Goal: Information Seeking & Learning: Learn about a topic

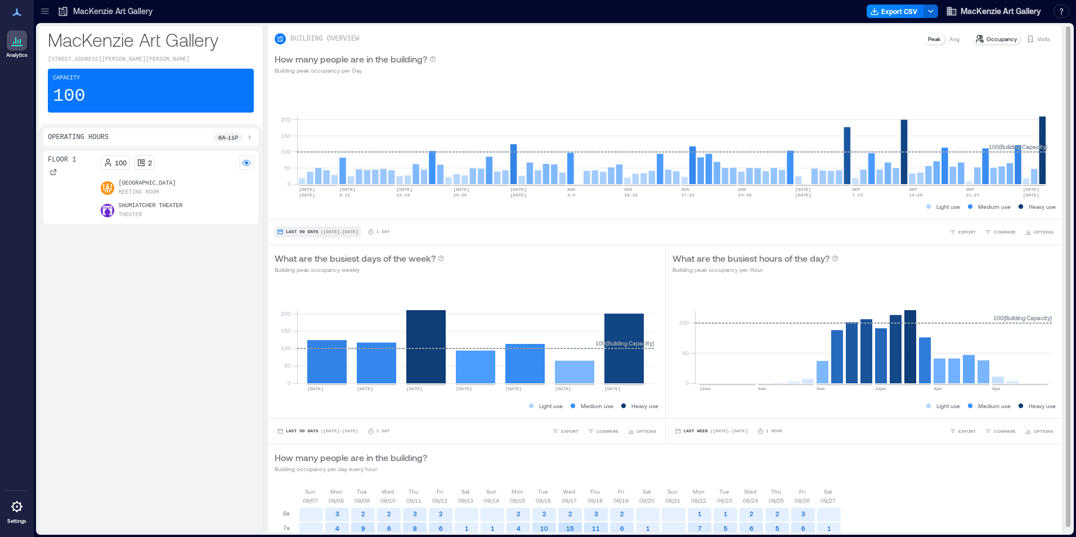
click at [292, 232] on span "Last 90 Days" at bounding box center [302, 232] width 33 height 0
click at [756, 97] on rect at bounding box center [672, 136] width 750 height 96
drag, startPoint x: 756, startPoint y: 97, endPoint x: 693, endPoint y: 74, distance: 66.6
click at [693, 74] on div "How many people are in the building? Building peak occupancy per Day" at bounding box center [665, 63] width 781 height 23
click at [1044, 124] on rect at bounding box center [672, 136] width 750 height 96
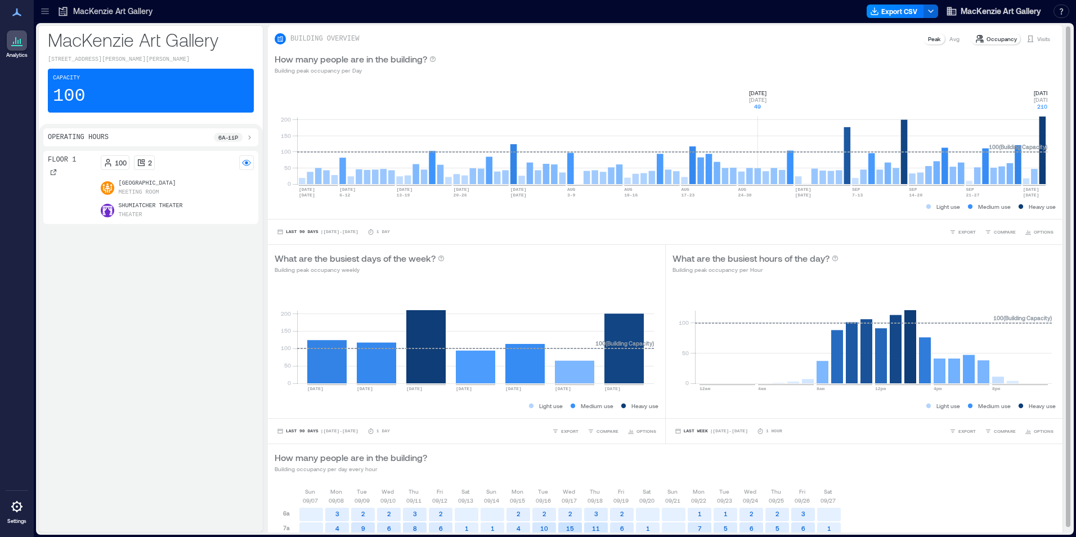
click at [1043, 125] on rect at bounding box center [672, 136] width 750 height 96
click at [1044, 126] on rect at bounding box center [672, 136] width 750 height 96
click at [307, 232] on span "Last 90 Days" at bounding box center [302, 232] width 33 height 0
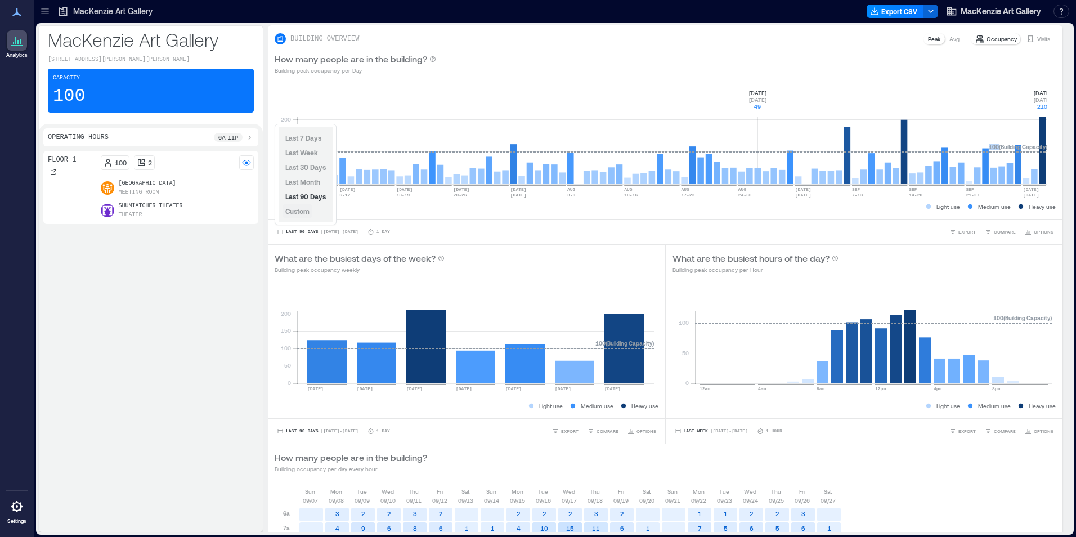
click at [294, 212] on span "Custom" at bounding box center [297, 211] width 24 height 8
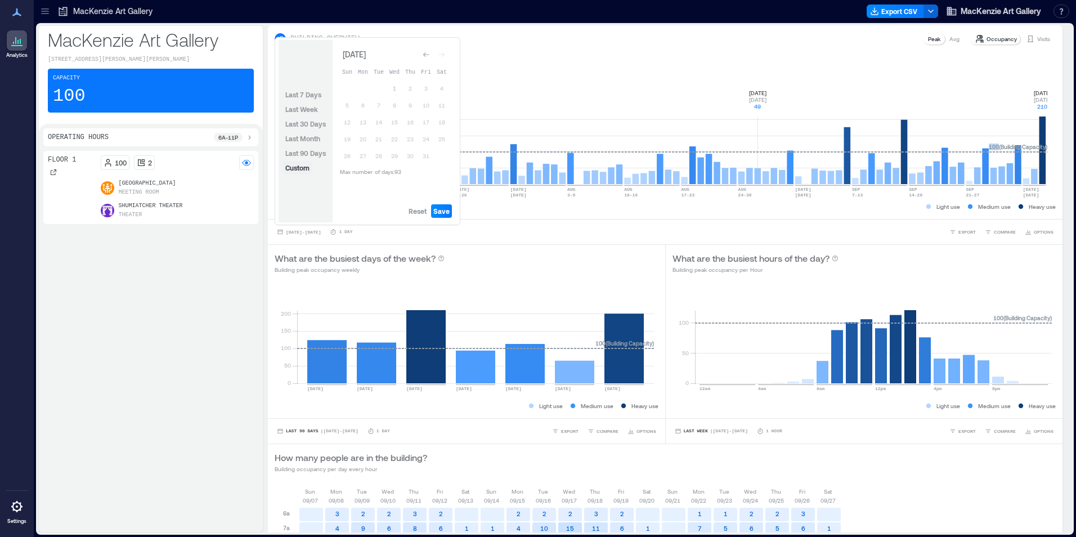
click at [298, 168] on span "Custom" at bounding box center [297, 168] width 24 height 8
click at [306, 93] on span "Last 7 Days" at bounding box center [303, 95] width 36 height 8
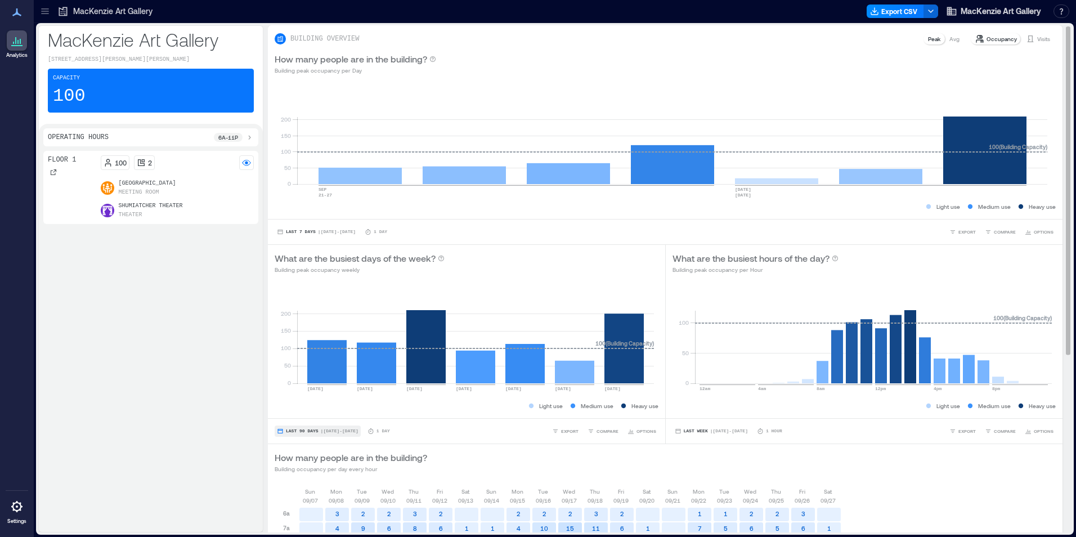
click at [283, 428] on icon "button" at bounding box center [280, 431] width 7 height 7
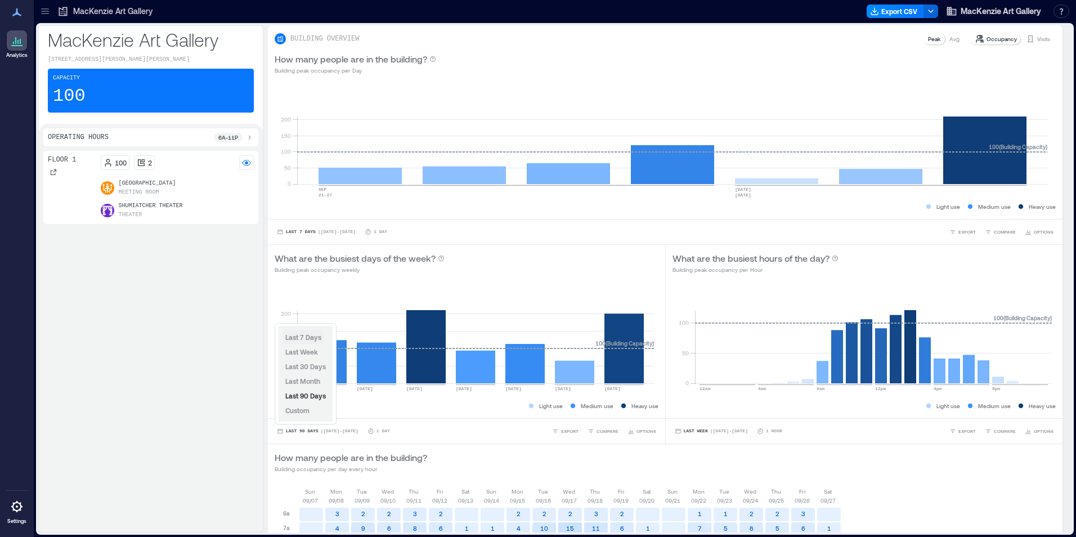
click at [304, 337] on span "Last 7 Days" at bounding box center [303, 337] width 36 height 8
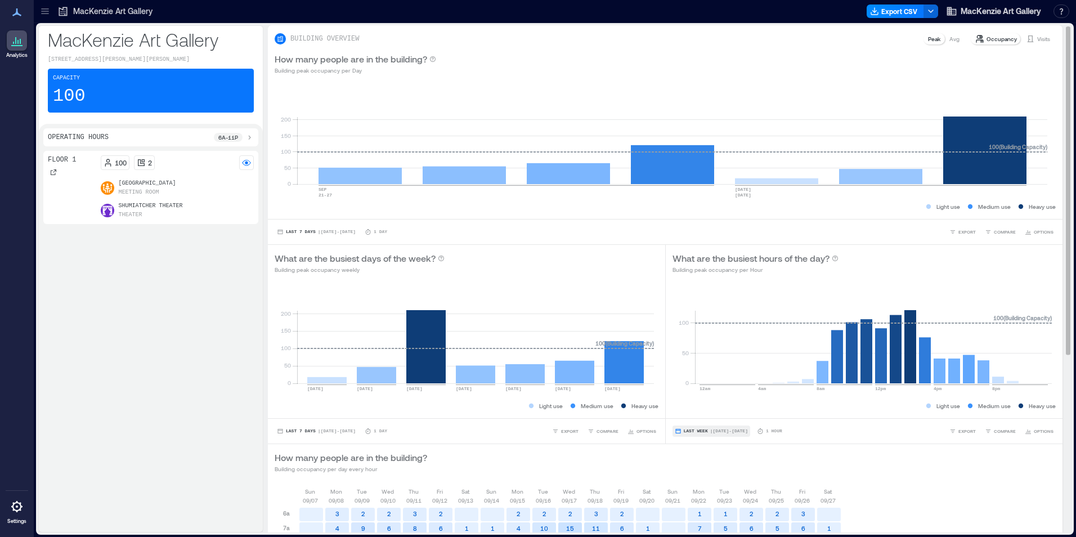
click at [688, 431] on span "Last Week" at bounding box center [696, 431] width 24 height 0
click at [693, 366] on span "Last 7 Days" at bounding box center [697, 366] width 36 height 8
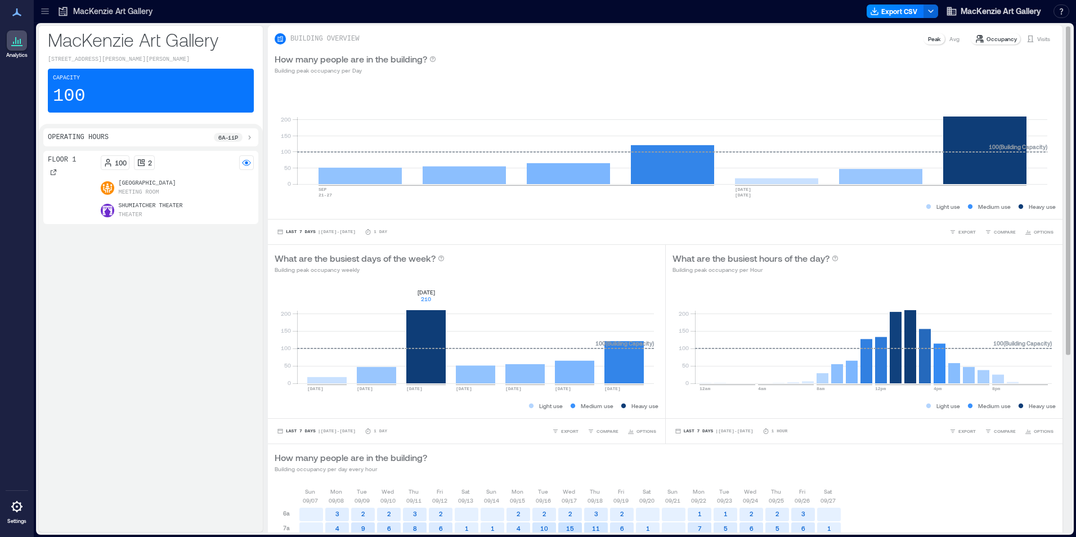
click at [427, 333] on rect at bounding box center [475, 336] width 357 height 96
click at [132, 185] on p "[GEOGRAPHIC_DATA]" at bounding box center [147, 183] width 57 height 9
click at [122, 211] on p "Theater" at bounding box center [131, 214] width 24 height 9
click at [114, 187] on span at bounding box center [108, 188] width 14 height 14
click at [425, 298] on rect at bounding box center [475, 336] width 357 height 96
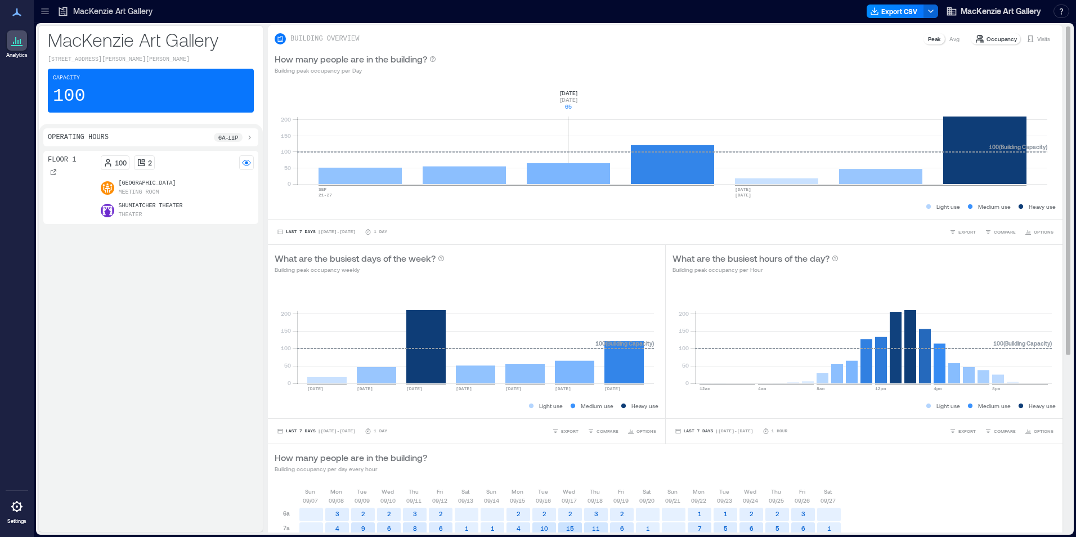
click at [534, 100] on rect at bounding box center [672, 136] width 750 height 96
click at [1037, 39] on p "Visits" at bounding box center [1043, 38] width 13 height 9
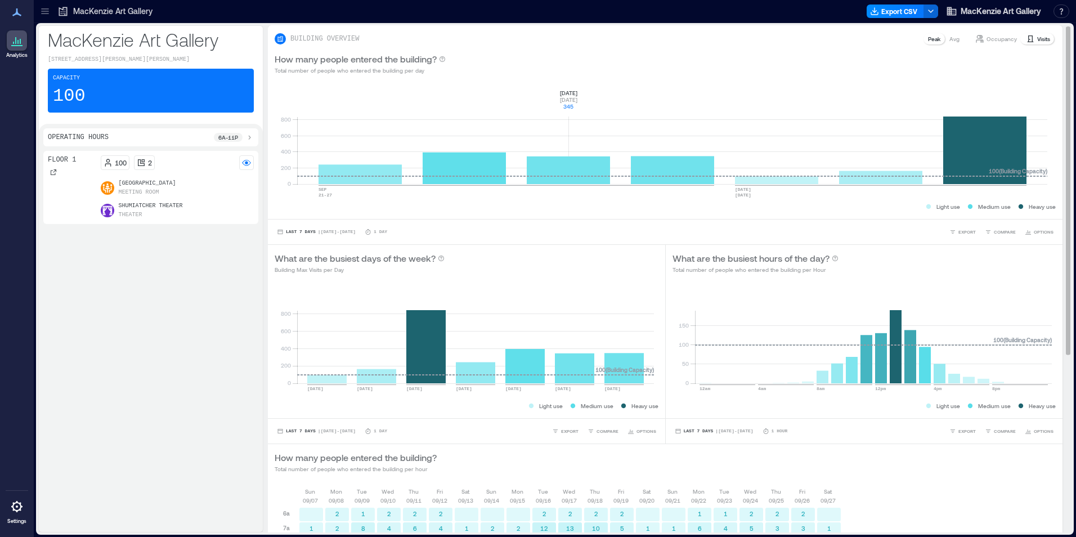
click at [1037, 39] on p "Visits" at bounding box center [1043, 38] width 13 height 9
click at [1012, 146] on rect at bounding box center [672, 136] width 750 height 96
click at [438, 339] on rect at bounding box center [475, 336] width 357 height 96
click at [891, 324] on rect at bounding box center [873, 336] width 357 height 96
